Goal: Understand site structure

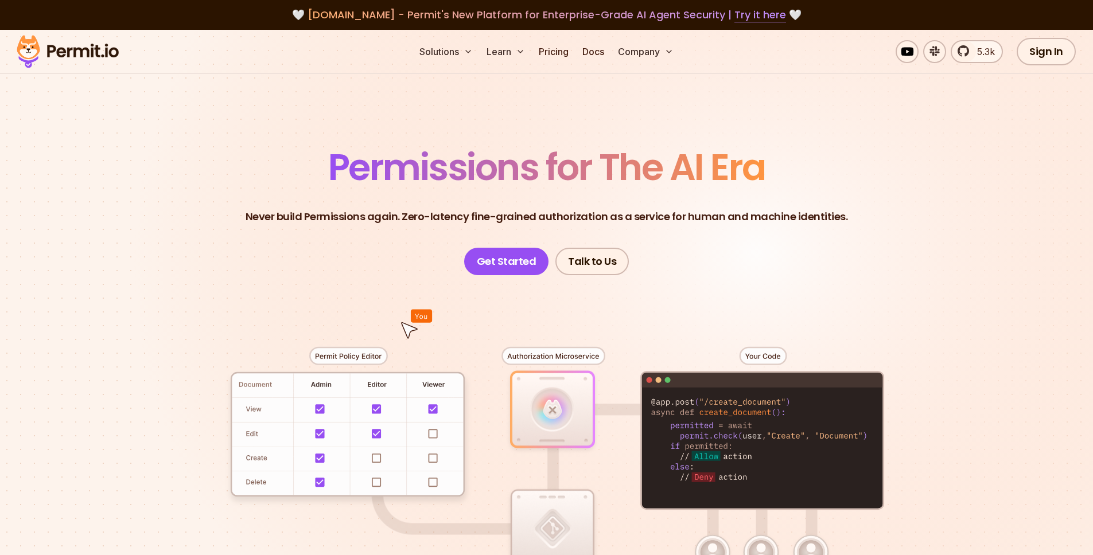
click at [414, 128] on section "Permissions for The AI Era Never build Permissions again. Zero-latency fine-gra…" at bounding box center [546, 408] width 1093 height 757
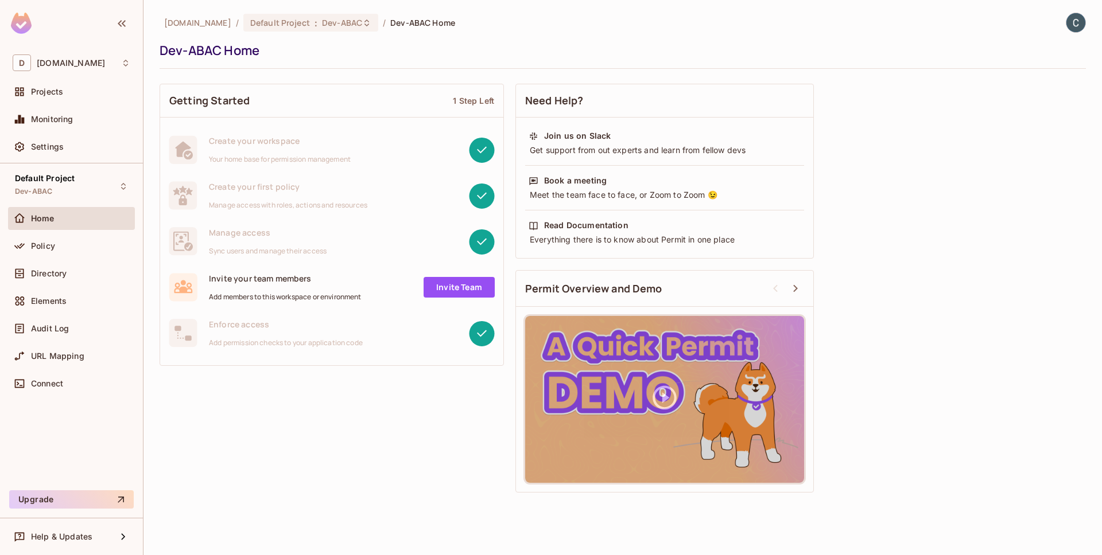
click at [1062, 334] on div "Getting Started 1 Step Left Create your workspace Your home base for permission…" at bounding box center [623, 288] width 926 height 421
click at [98, 248] on div "Policy" at bounding box center [80, 246] width 99 height 9
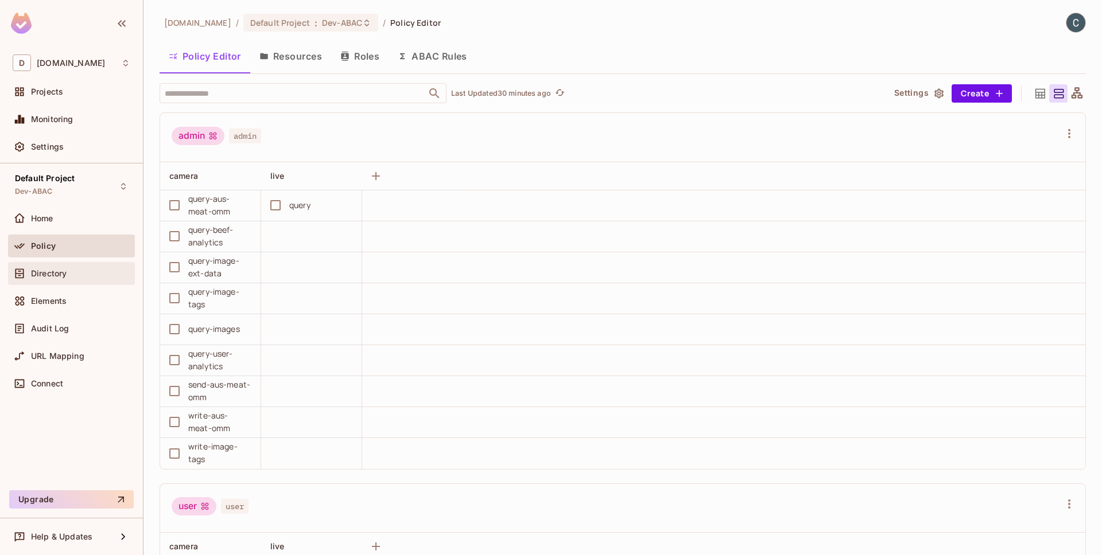
click at [56, 275] on span "Directory" at bounding box center [49, 273] width 36 height 9
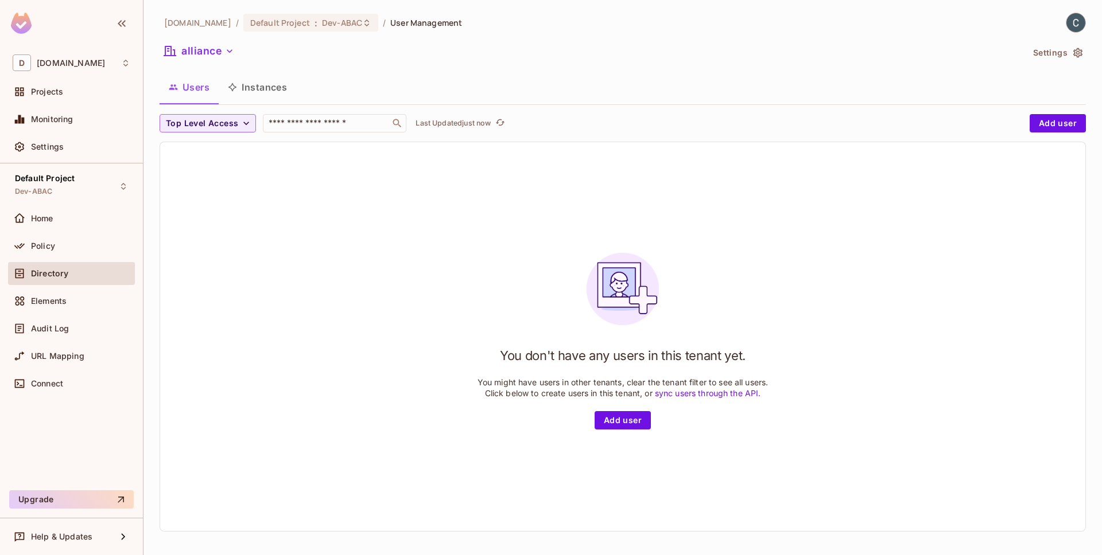
click at [1082, 55] on div "[DOMAIN_NAME] / Default Project : Dev-ABAC / User Management alliance Settings …" at bounding box center [622, 277] width 958 height 555
click at [1073, 50] on icon "button" at bounding box center [1077, 53] width 9 height 10
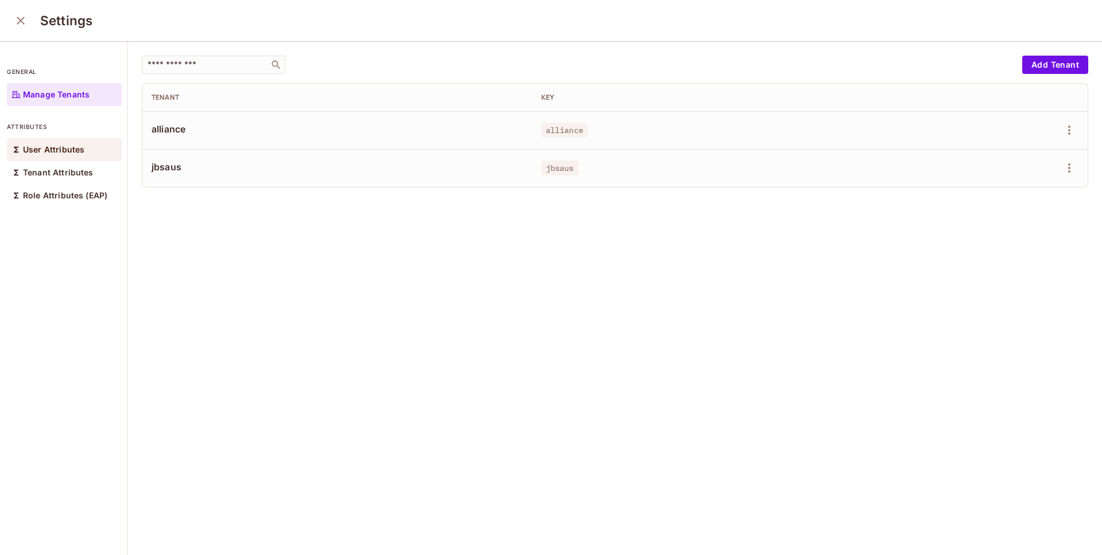
click at [83, 154] on div "User Attributes" at bounding box center [64, 149] width 115 height 23
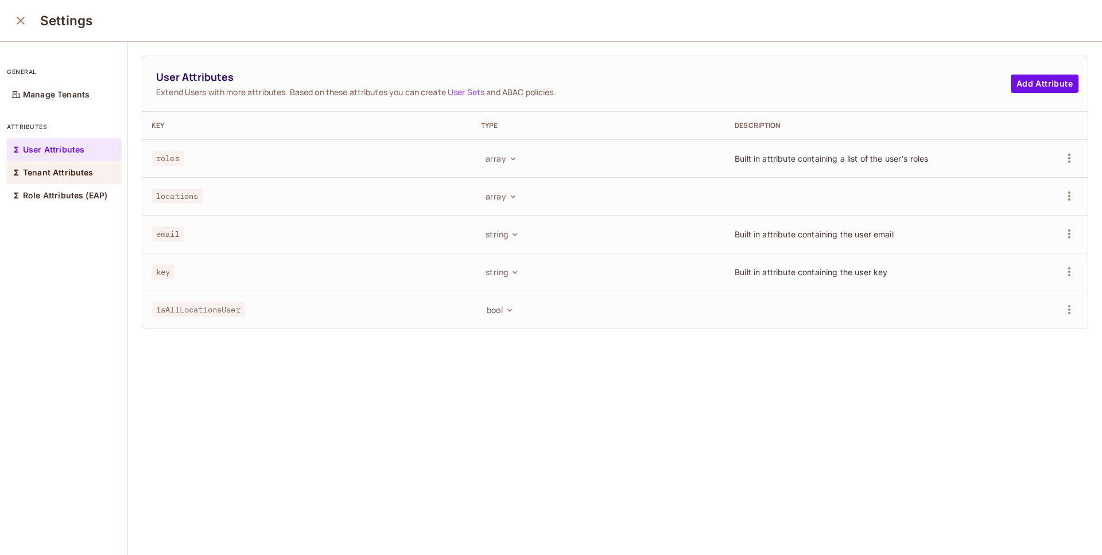
click at [76, 178] on div "Tenant Attributes" at bounding box center [64, 172] width 115 height 23
